Goal: Task Accomplishment & Management: Use online tool/utility

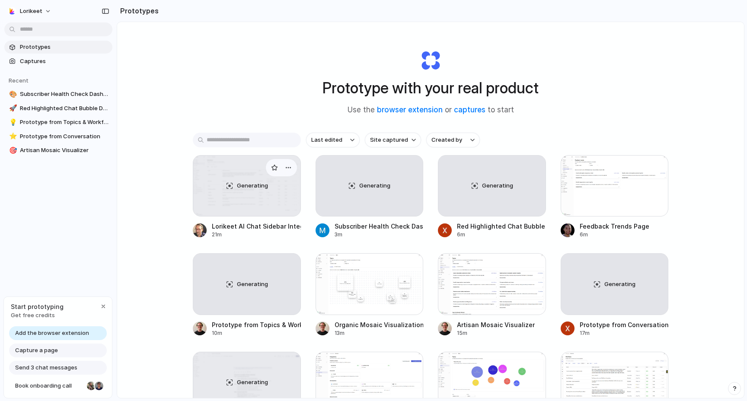
click at [249, 207] on div "Generating" at bounding box center [246, 186] width 107 height 60
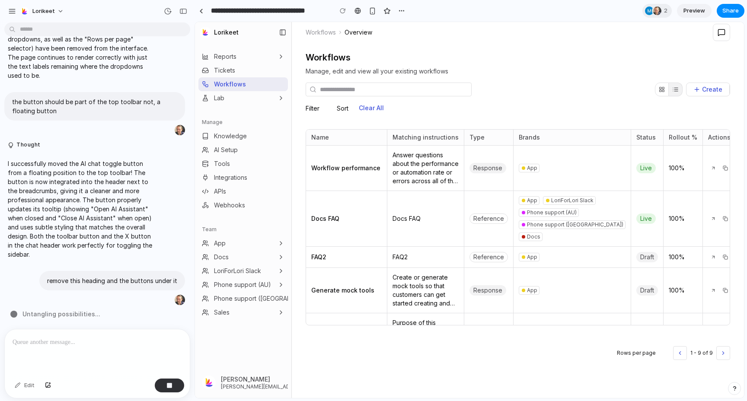
click at [242, 146] on link "AI Setup" at bounding box center [242, 150] width 89 height 14
click at [239, 92] on button "Lab" at bounding box center [242, 98] width 89 height 14
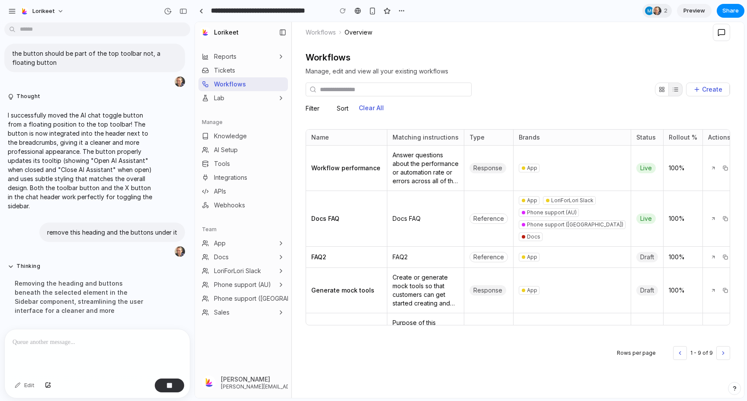
click at [234, 68] on span "Tickets" at bounding box center [224, 70] width 21 height 9
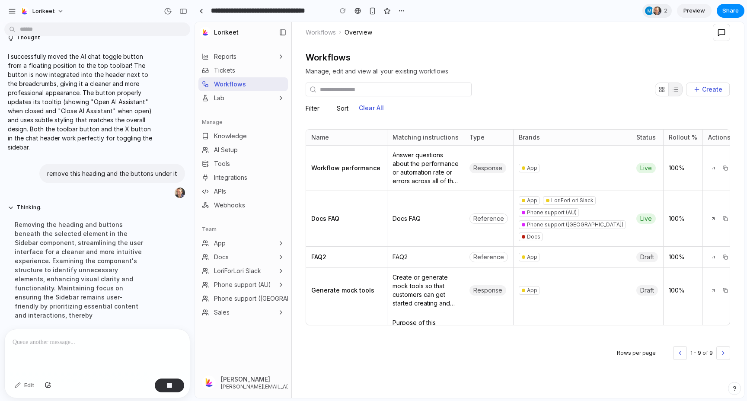
click at [231, 57] on link "Reports" at bounding box center [219, 56] width 35 height 9
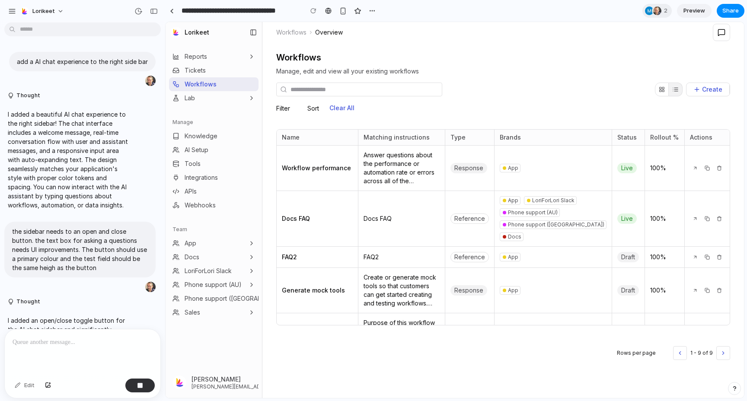
drag, startPoint x: 192, startPoint y: 12, endPoint x: 165, endPoint y: 13, distance: 27.2
click at [718, 31] on icon at bounding box center [721, 33] width 8 height 8
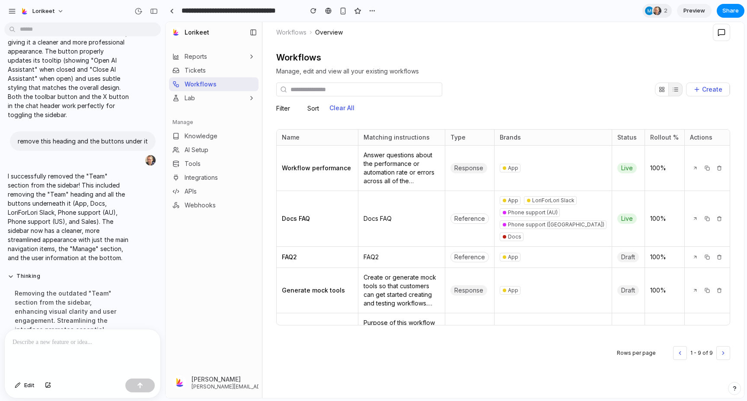
scroll to position [728, 0]
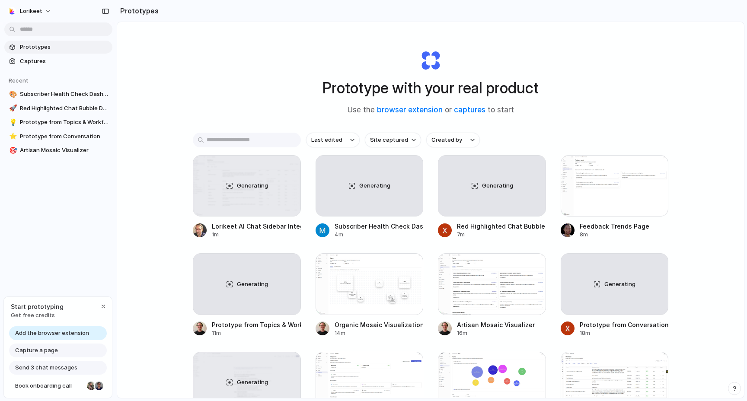
click at [62, 330] on span "Add the browser extension" at bounding box center [52, 333] width 74 height 9
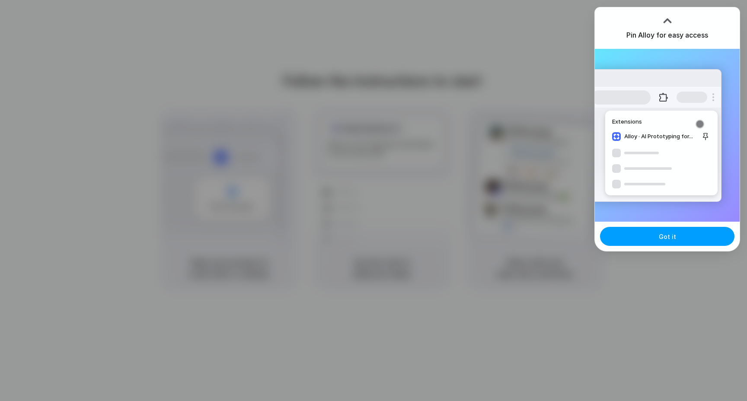
click at [647, 237] on button "Got it" at bounding box center [667, 236] width 134 height 19
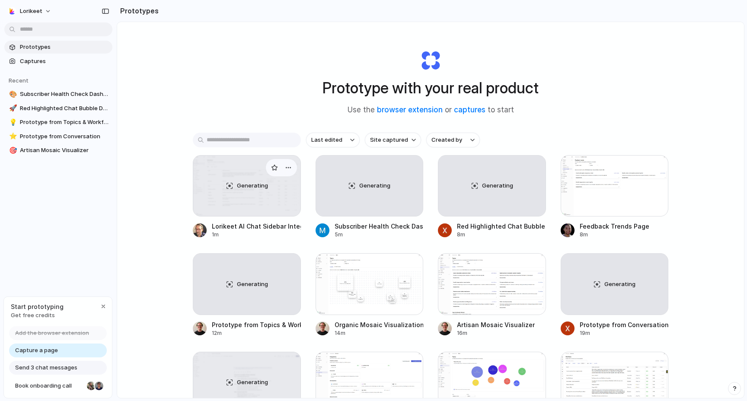
click at [226, 168] on div "Generating" at bounding box center [246, 186] width 107 height 60
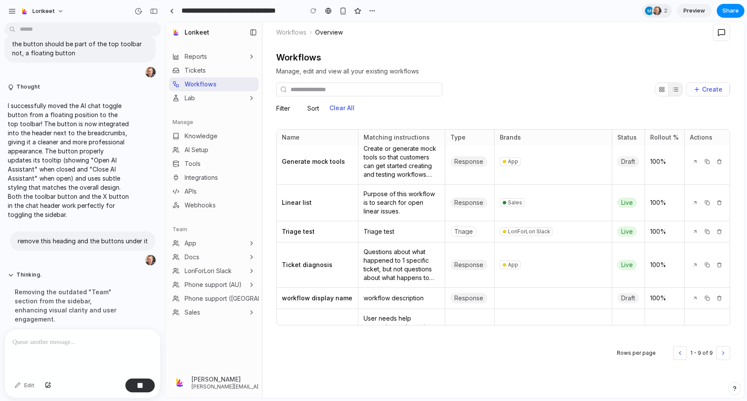
scroll to position [144, 0]
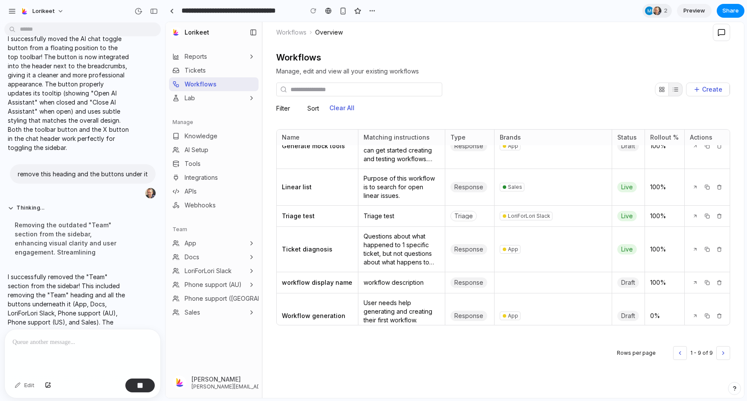
click at [729, 32] on header "Workflows Overview" at bounding box center [502, 32] width 481 height 21
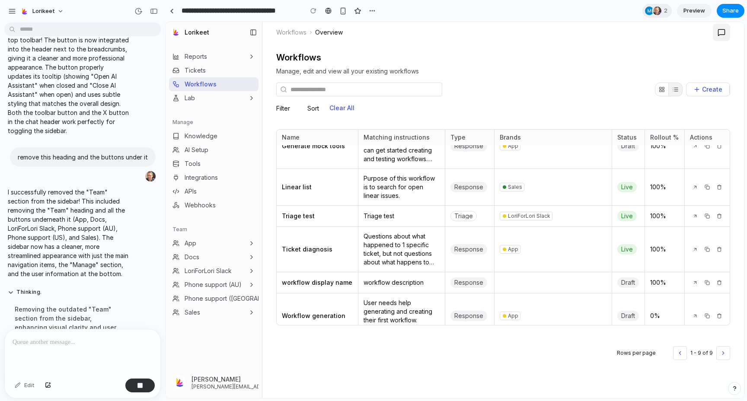
click at [722, 32] on icon at bounding box center [721, 33] width 8 height 8
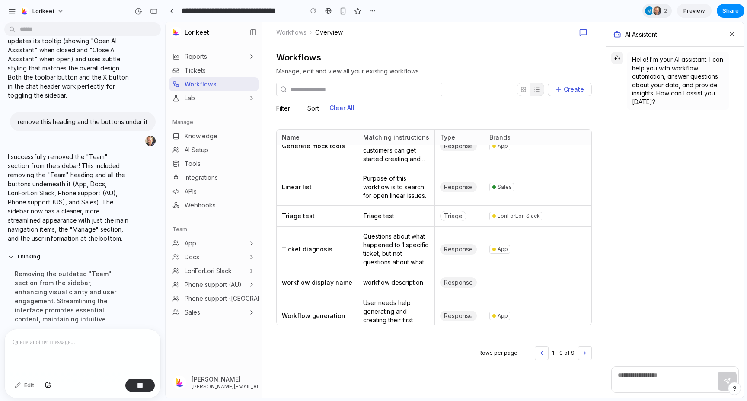
scroll to position [709, 0]
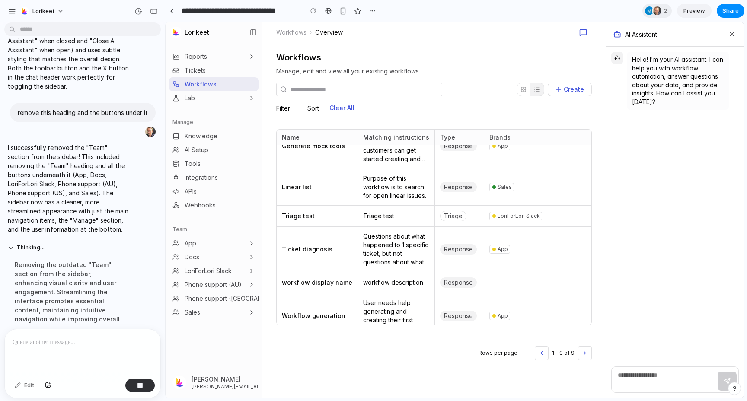
click at [635, 374] on textarea at bounding box center [662, 380] width 101 height 24
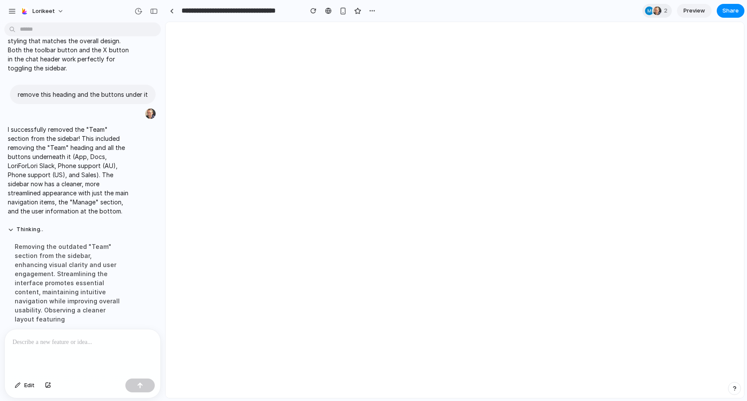
scroll to position [0, 0]
drag, startPoint x: 661, startPoint y: 111, endPoint x: 626, endPoint y: 60, distance: 62.0
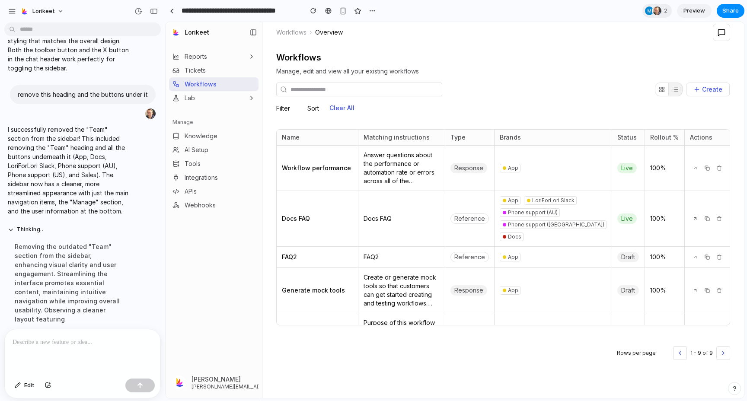
scroll to position [144, 0]
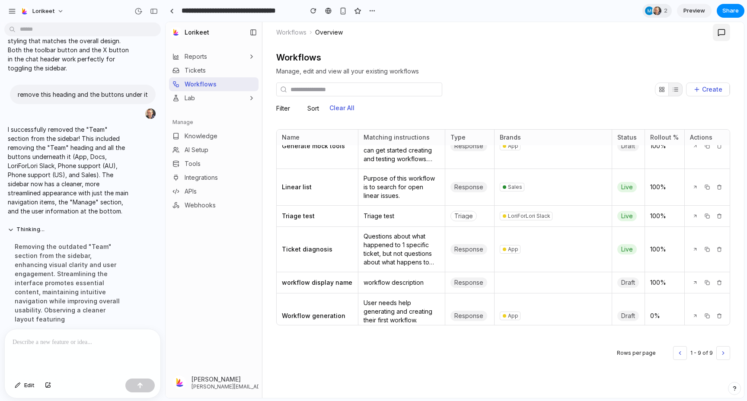
click at [718, 35] on icon at bounding box center [721, 32] width 6 height 6
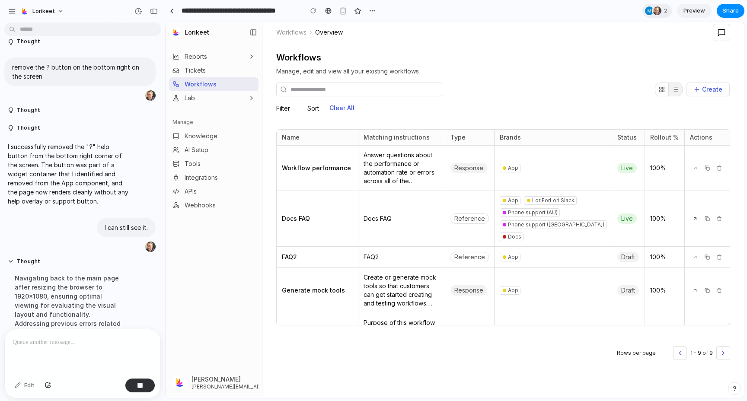
scroll to position [1066, 0]
